Goal: Find specific page/section: Find specific page/section

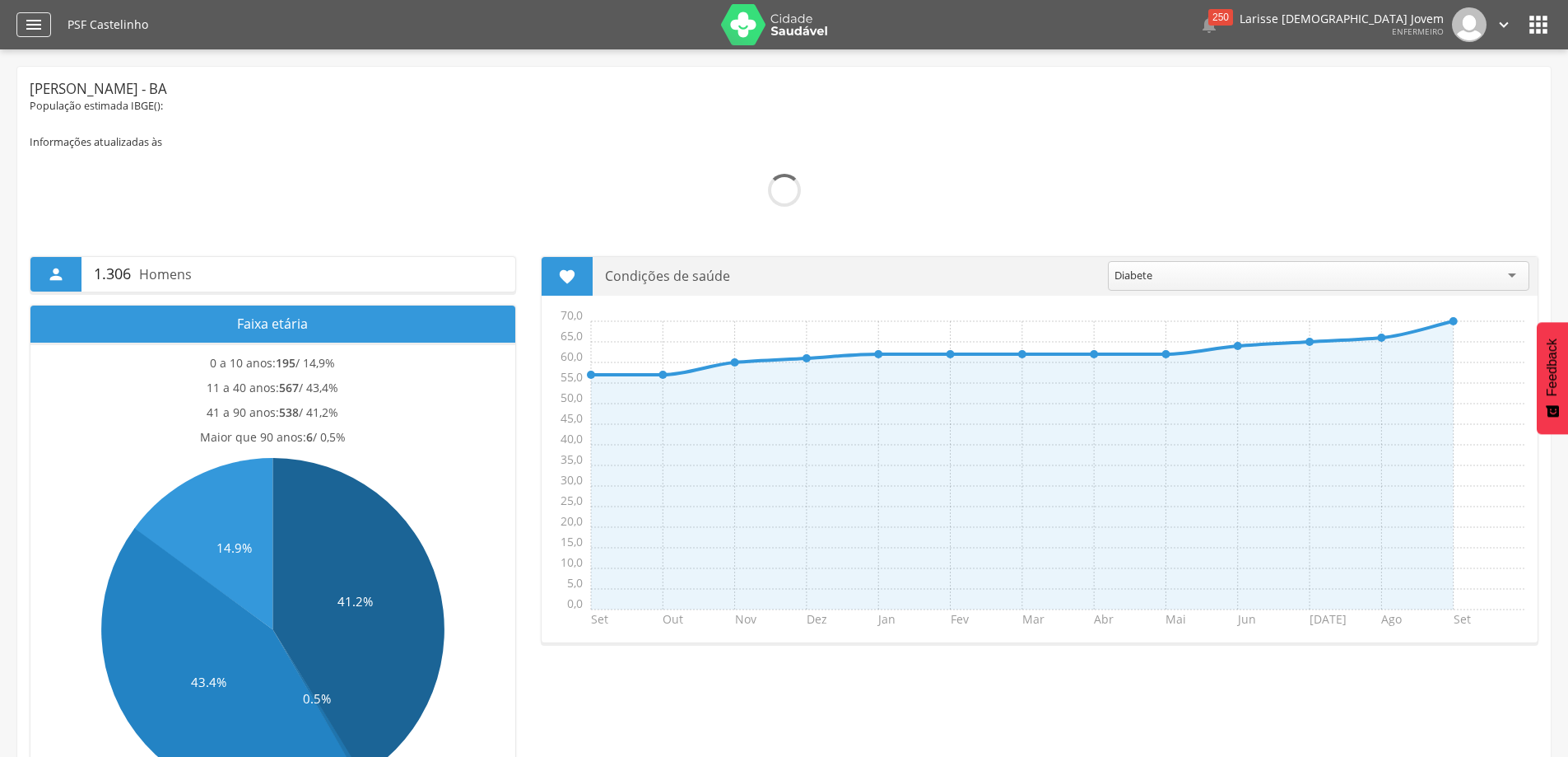
click at [44, 24] on div "" at bounding box center [34, 24] width 35 height 24
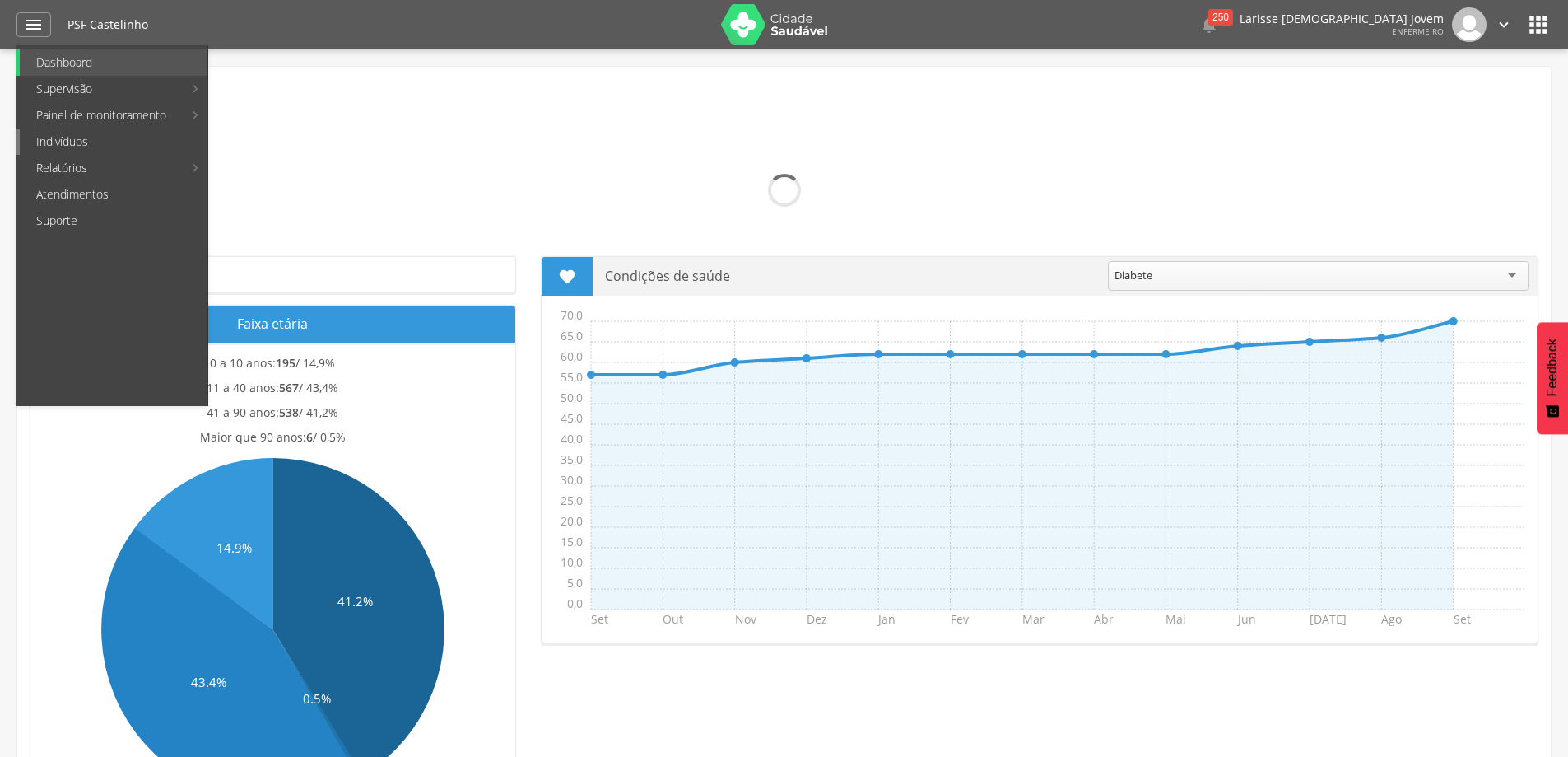
click at [66, 140] on link "Indivíduos" at bounding box center [113, 141] width 188 height 26
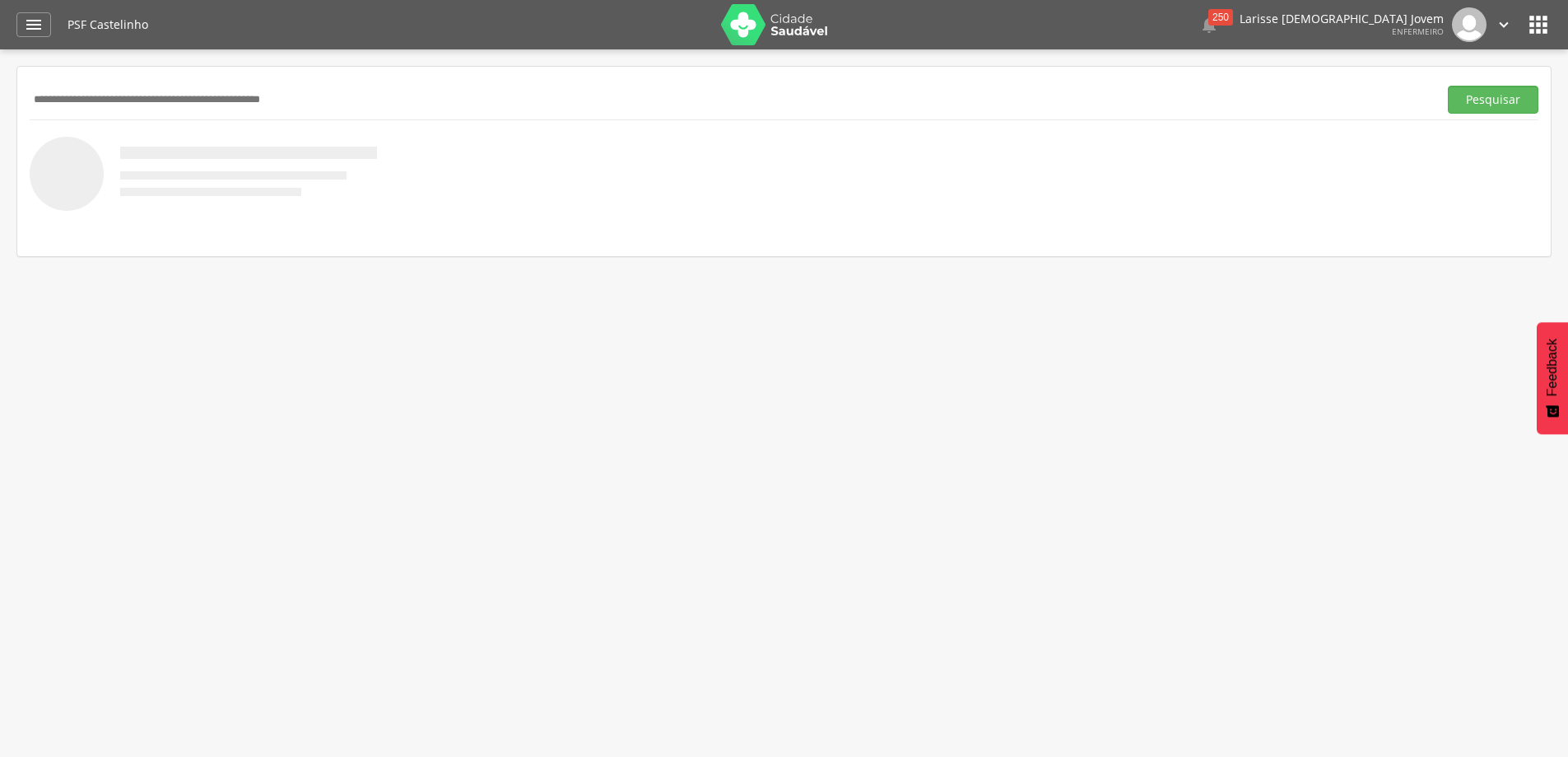
click at [165, 93] on input "text" at bounding box center [730, 99] width 1402 height 28
click at [1448, 86] on button "Pesquisar" at bounding box center [1493, 99] width 90 height 28
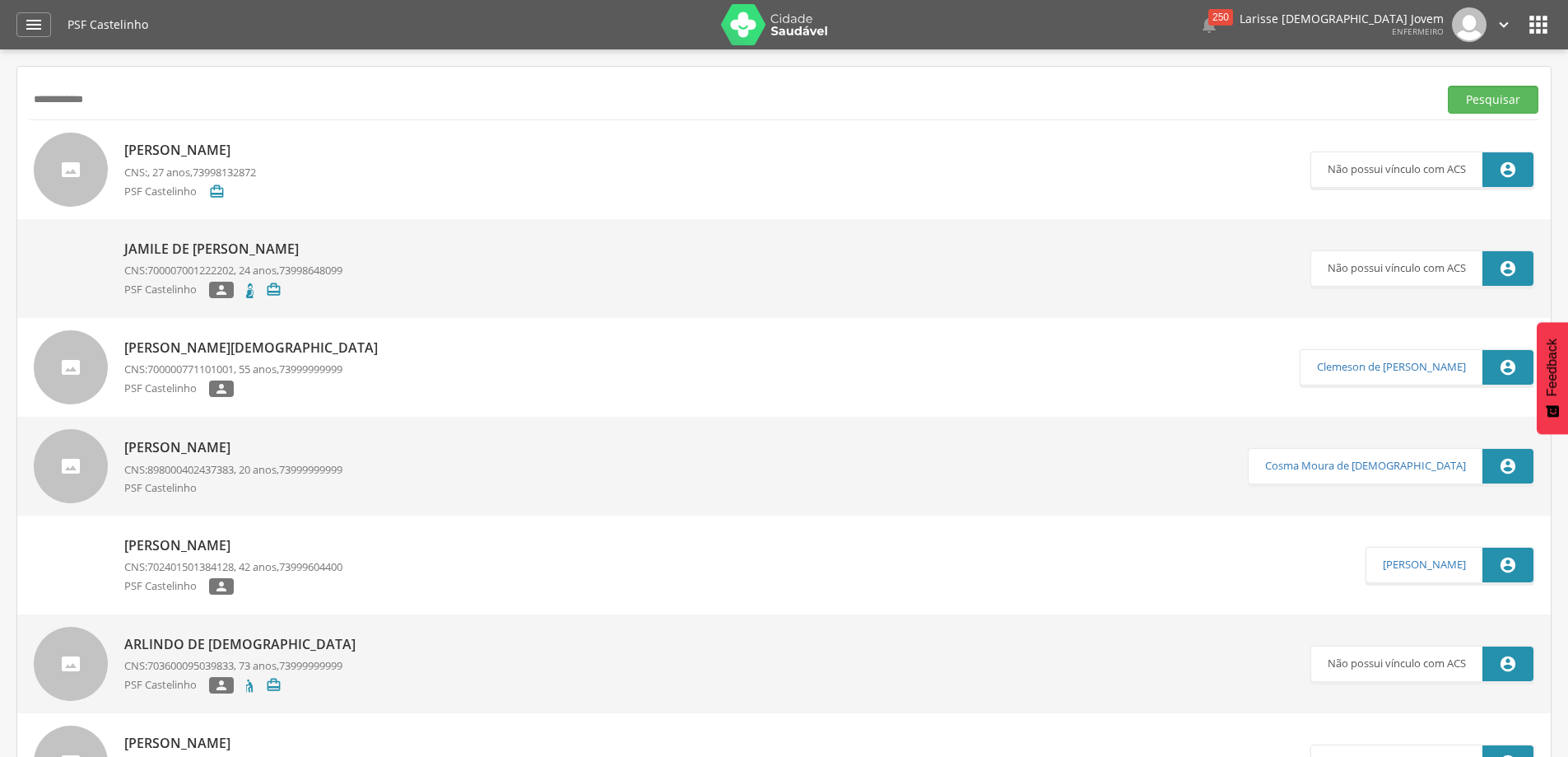
click at [139, 99] on input "**********" at bounding box center [730, 99] width 1402 height 28
type input "**********"
click at [1448, 86] on button "Pesquisar" at bounding box center [1493, 99] width 90 height 28
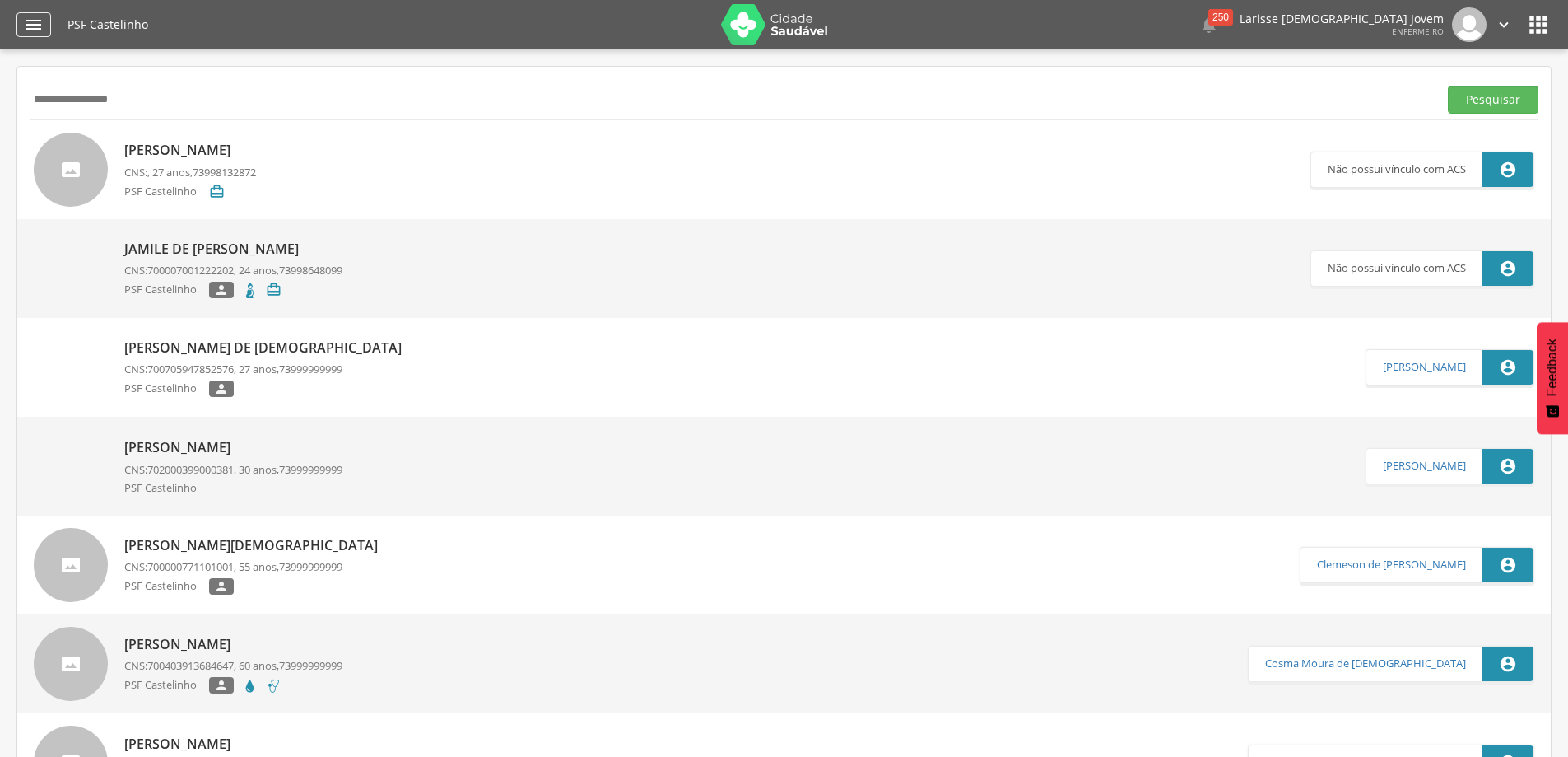
click at [41, 23] on icon "" at bounding box center [33, 24] width 19 height 19
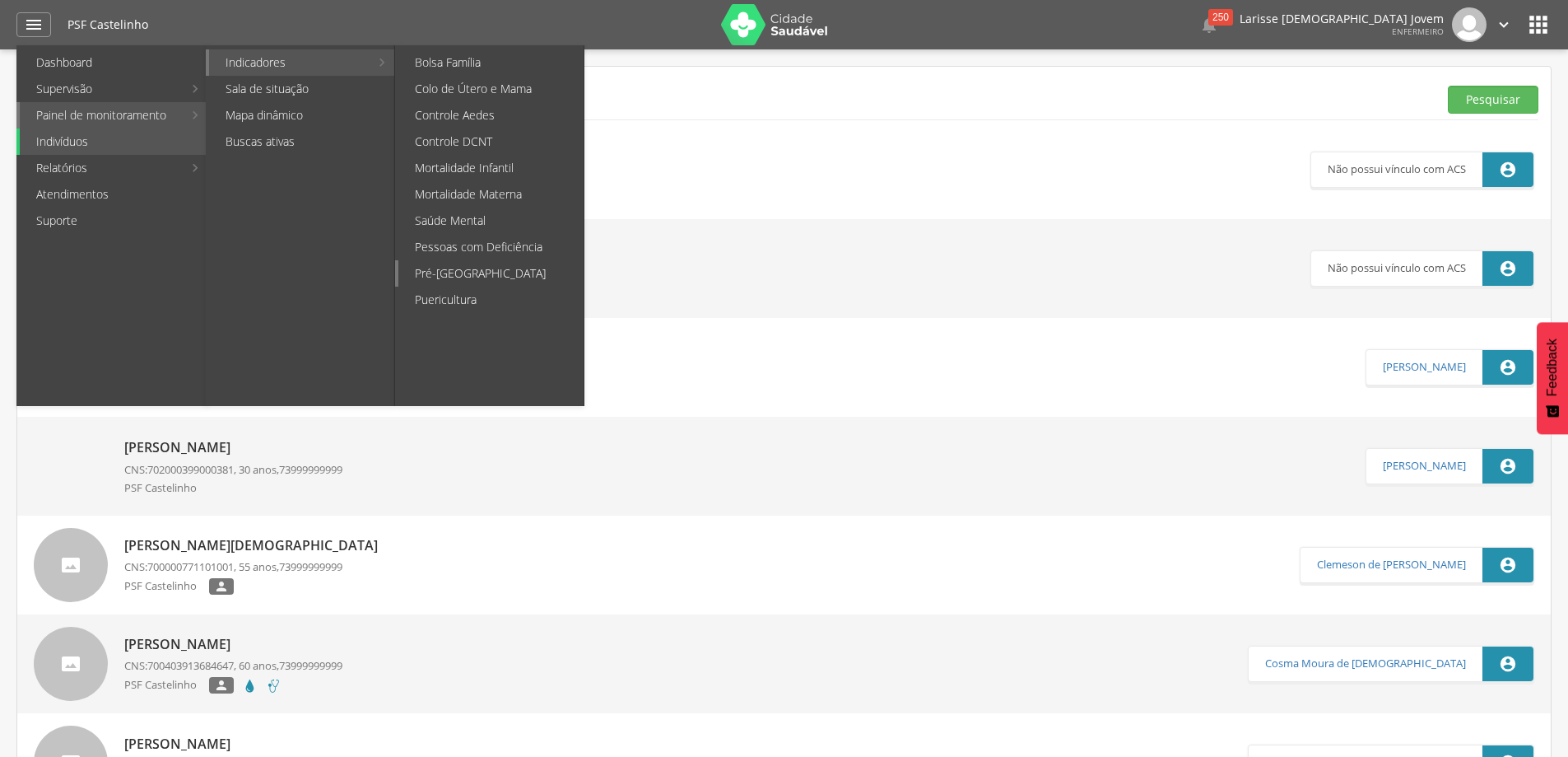
click at [481, 271] on link "Pré-[GEOGRAPHIC_DATA]" at bounding box center [491, 273] width 185 height 26
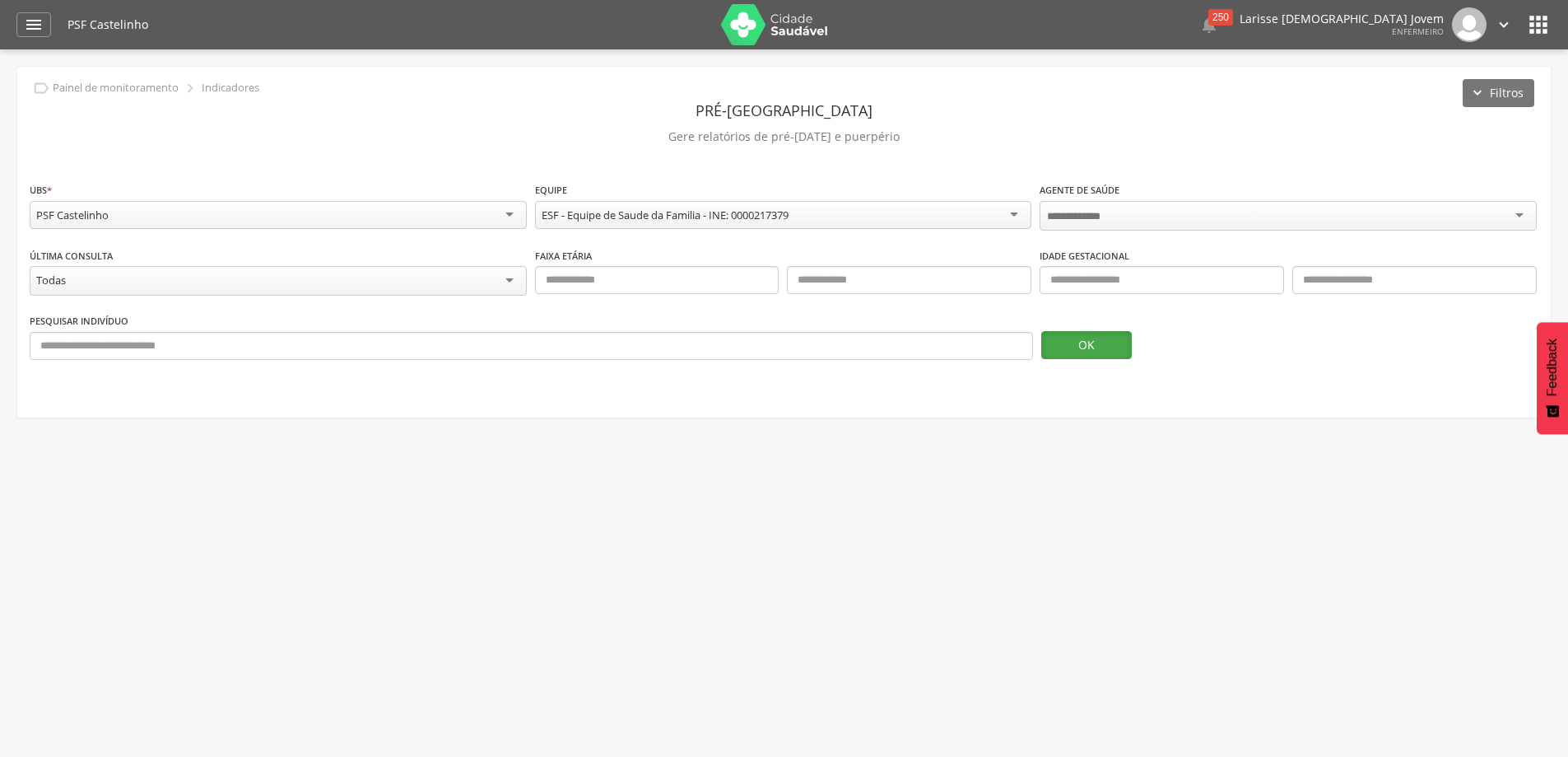
click at [1099, 339] on button "OK" at bounding box center [1086, 345] width 90 height 28
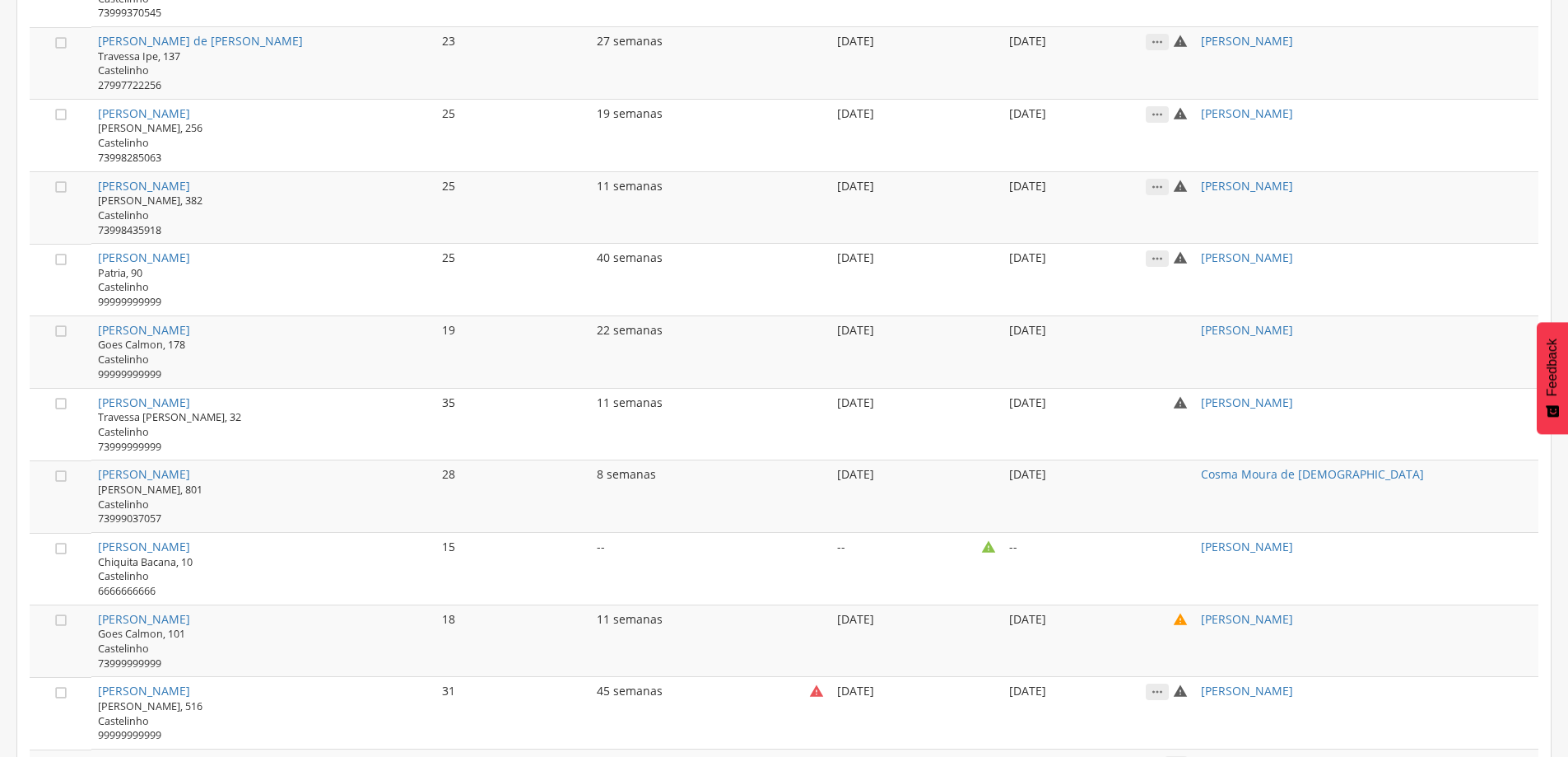
scroll to position [1569, 0]
